Goal: Obtain resource: Download file/media

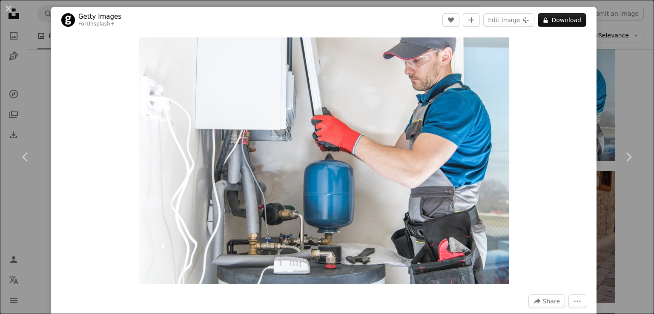
scroll to position [1134, 0]
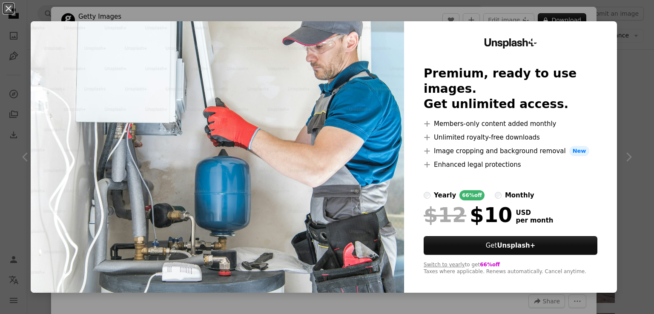
click at [424, 121] on icon at bounding box center [427, 124] width 6 height 6
click at [509, 242] on strong "Unsplash+" at bounding box center [516, 246] width 38 height 8
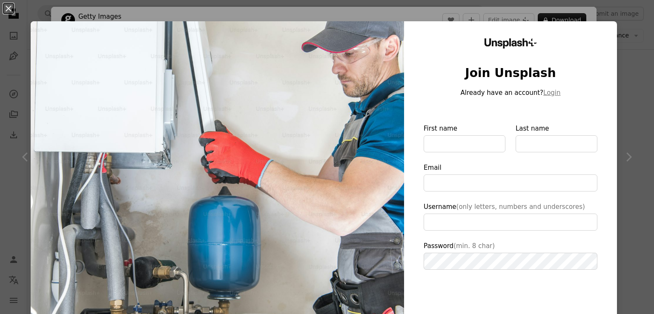
click at [620, 59] on div "An X shape Unsplash+ Join Unsplash Already have an account? Login First name La…" at bounding box center [327, 157] width 654 height 314
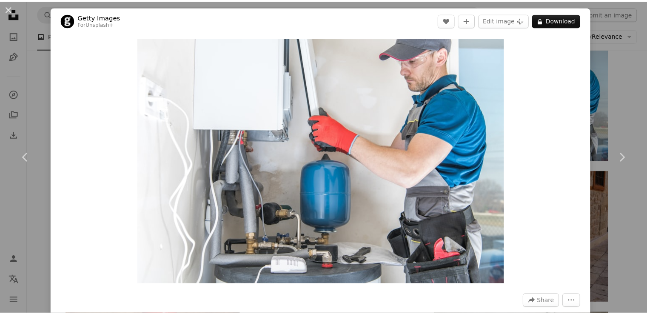
scroll to position [142, 0]
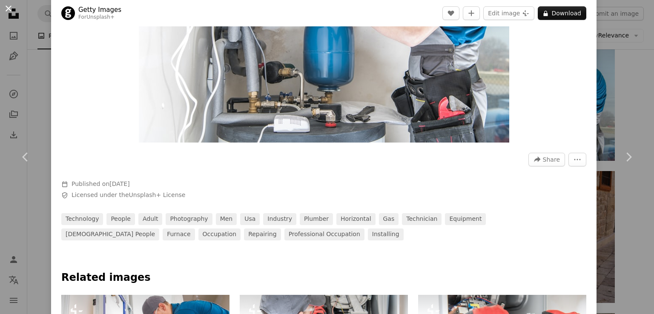
click at [8, 5] on button "An X shape" at bounding box center [8, 8] width 10 height 10
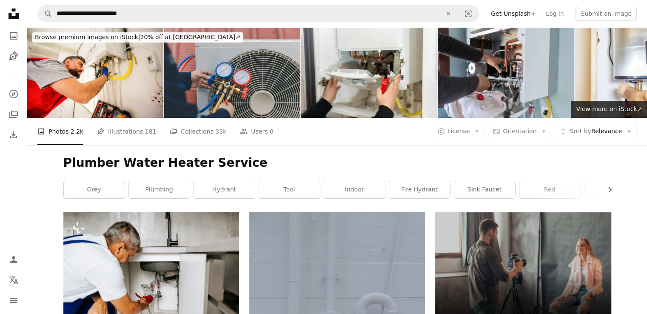
scroll to position [71, 0]
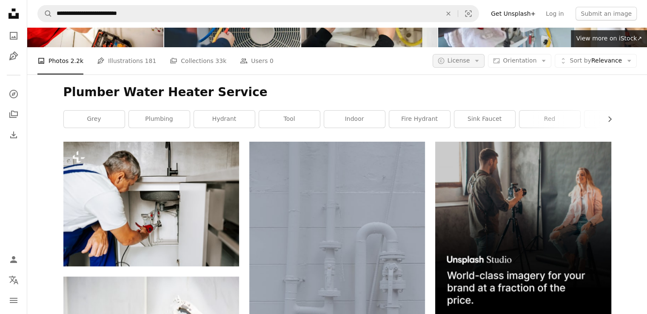
click at [470, 64] on span "License" at bounding box center [459, 60] width 23 height 7
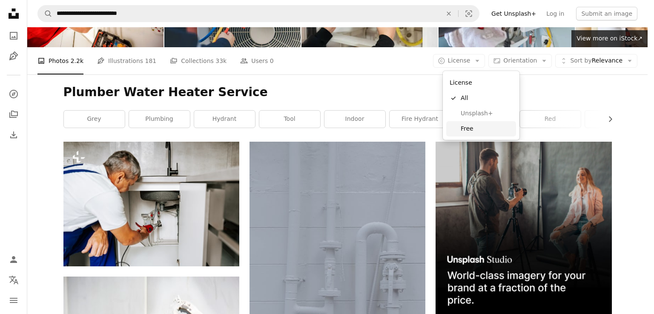
click at [476, 130] on span "Free" at bounding box center [486, 129] width 52 height 9
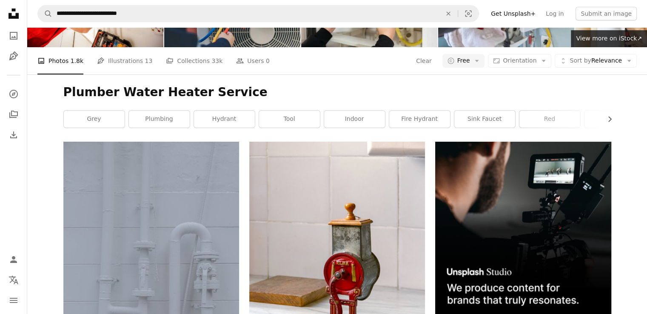
scroll to position [922, 0]
